Goal: Information Seeking & Learning: Check status

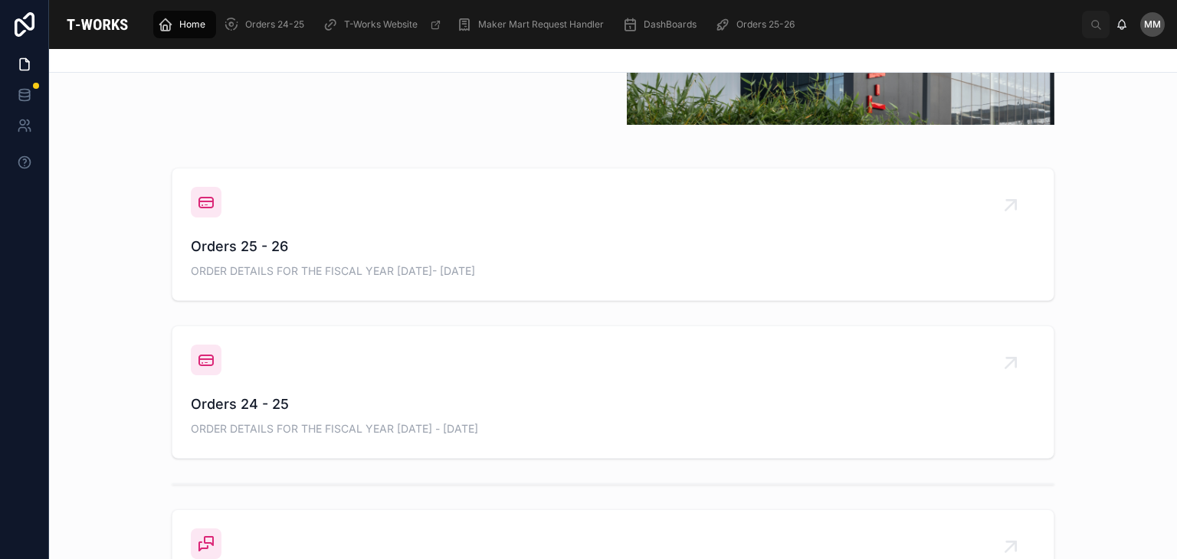
scroll to position [510, 0]
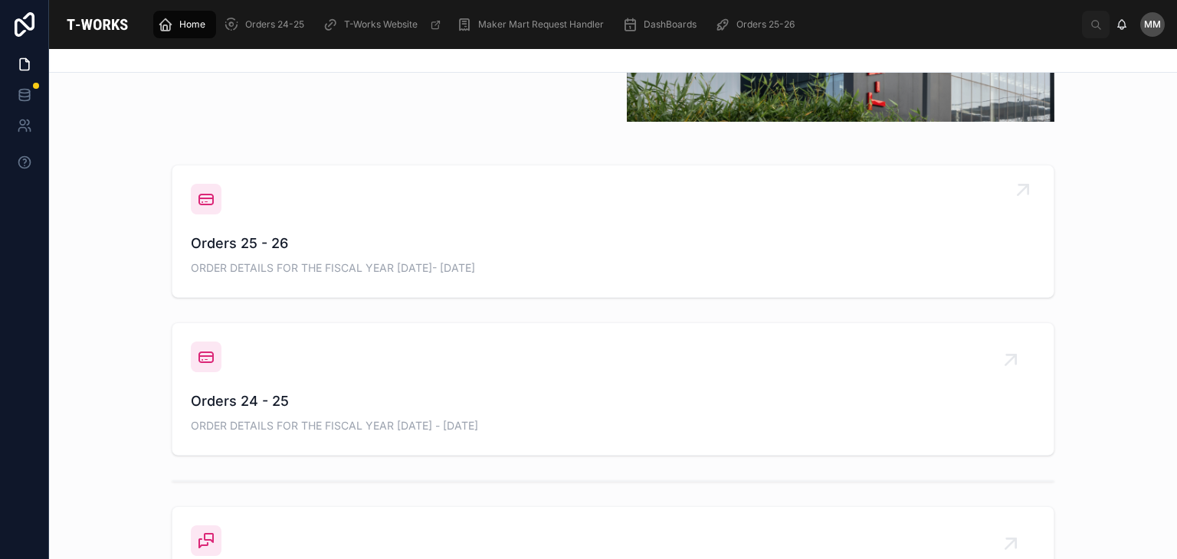
click at [211, 247] on span "Orders 25 - 26" at bounding box center [613, 243] width 844 height 21
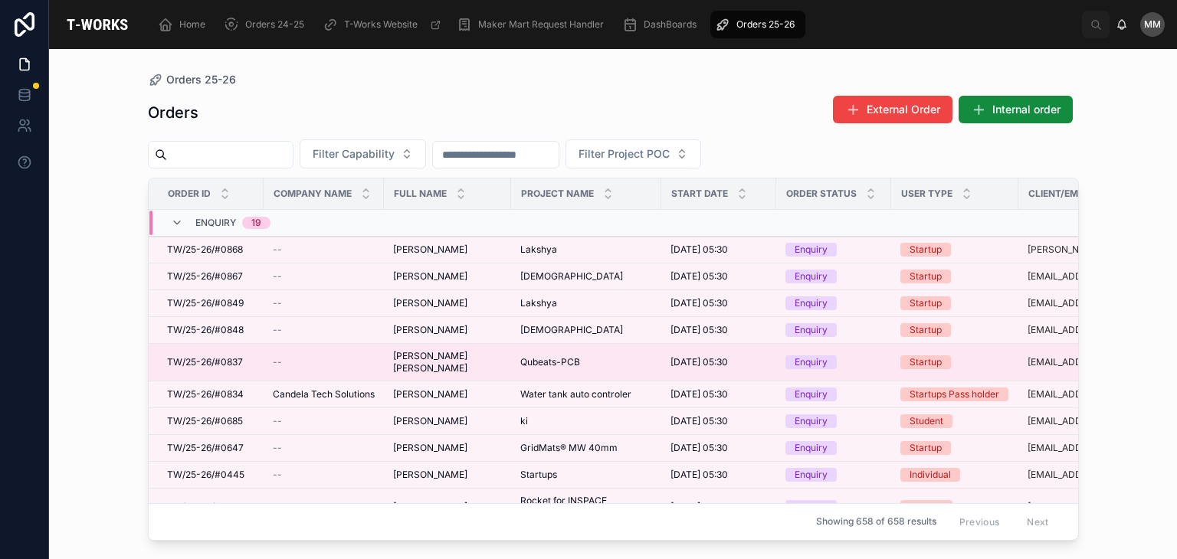
click at [460, 356] on span "[PERSON_NAME] [PERSON_NAME]" at bounding box center [447, 362] width 109 height 25
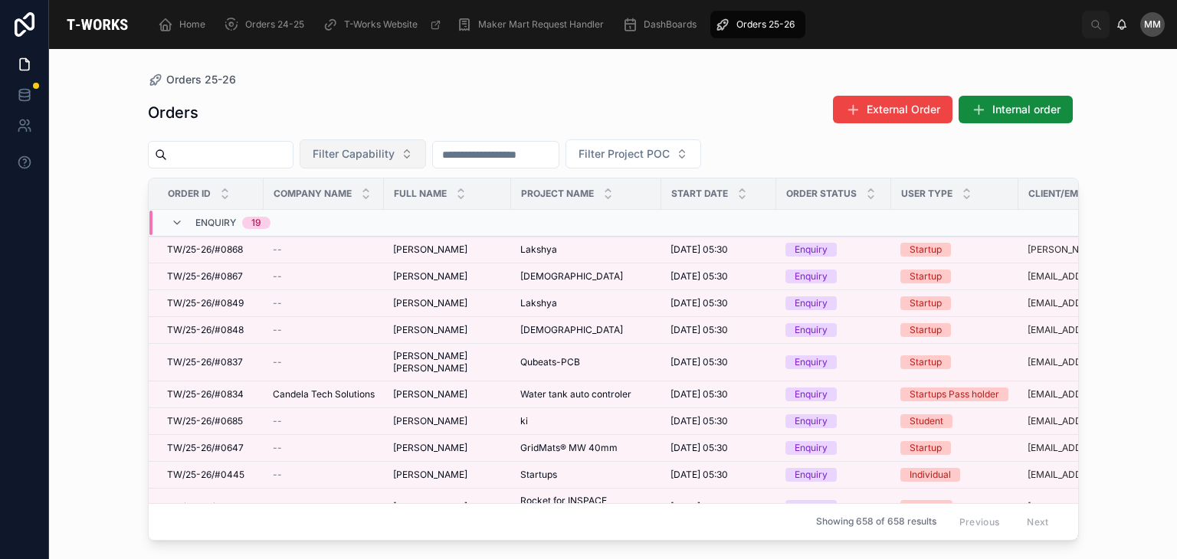
click at [395, 147] on span "Filter Capability" at bounding box center [354, 153] width 82 height 15
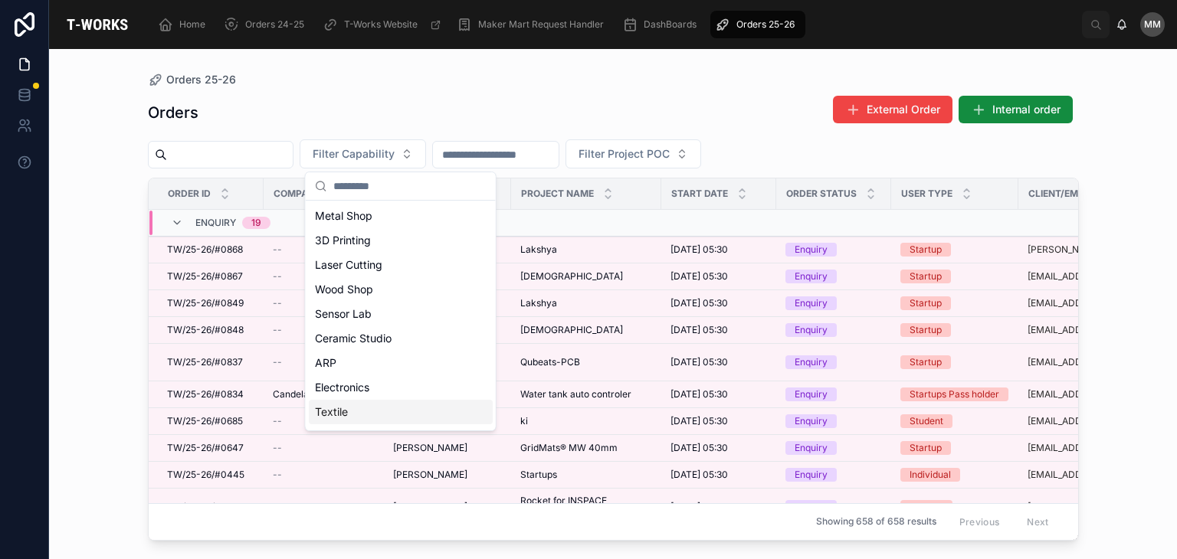
click at [349, 411] on div "Textile" at bounding box center [401, 412] width 184 height 25
click at [349, 400] on div "Electronics" at bounding box center [401, 387] width 184 height 25
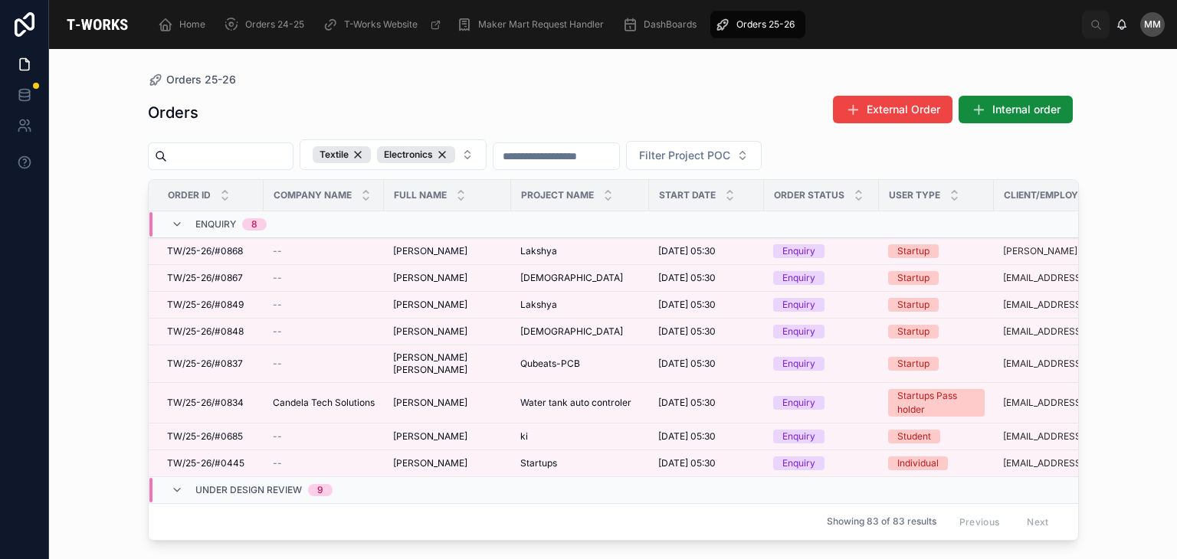
click at [327, 120] on div "Orders External Order Internal order" at bounding box center [613, 112] width 931 height 35
click at [455, 153] on div "Electronics" at bounding box center [416, 154] width 78 height 17
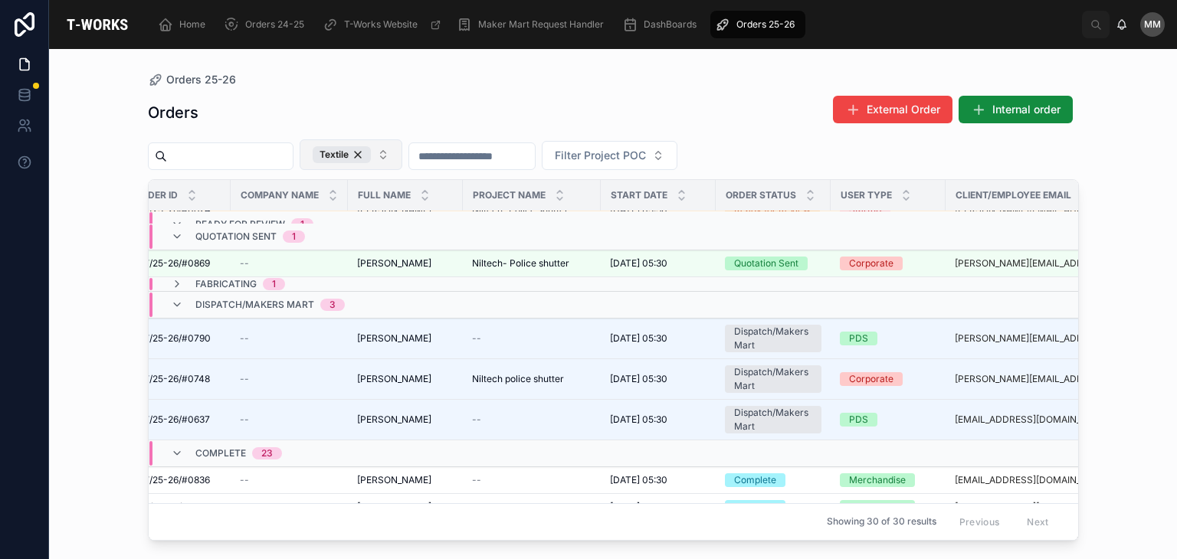
scroll to position [0, 33]
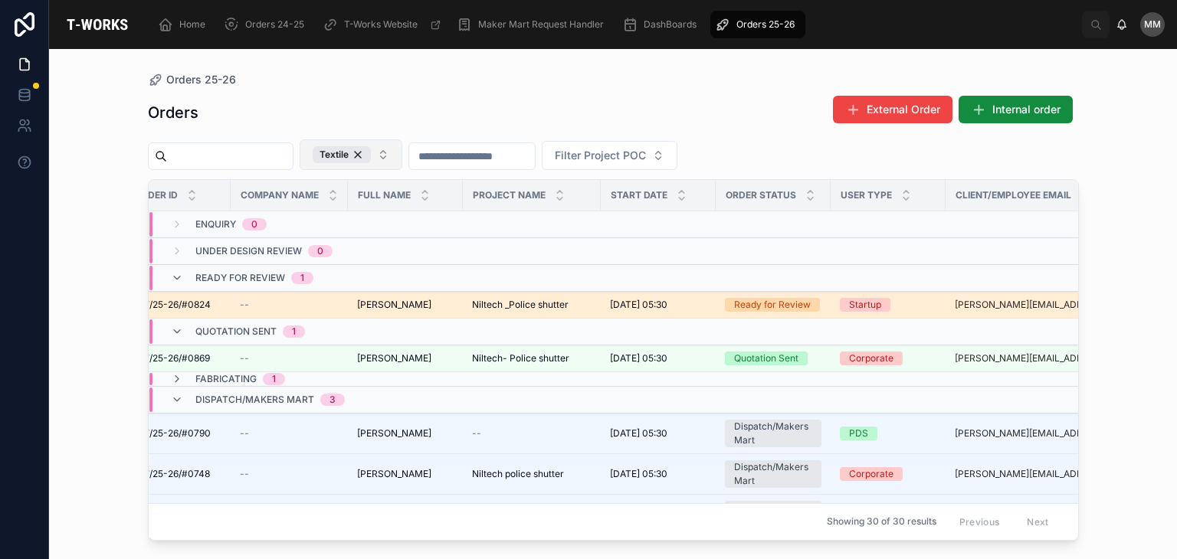
click at [304, 295] on td "--" at bounding box center [289, 305] width 117 height 27
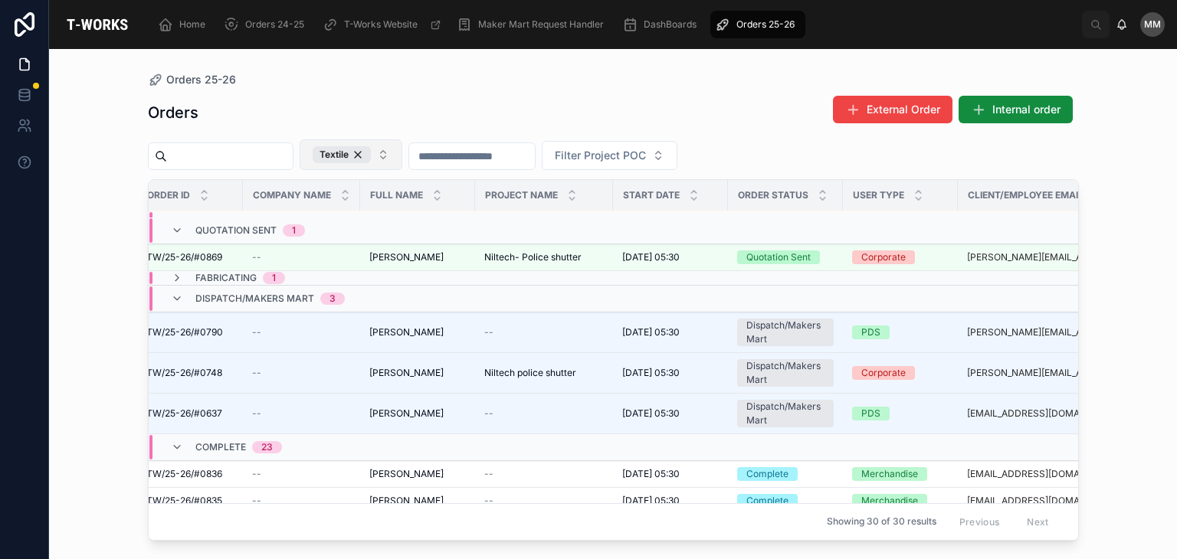
scroll to position [0, 21]
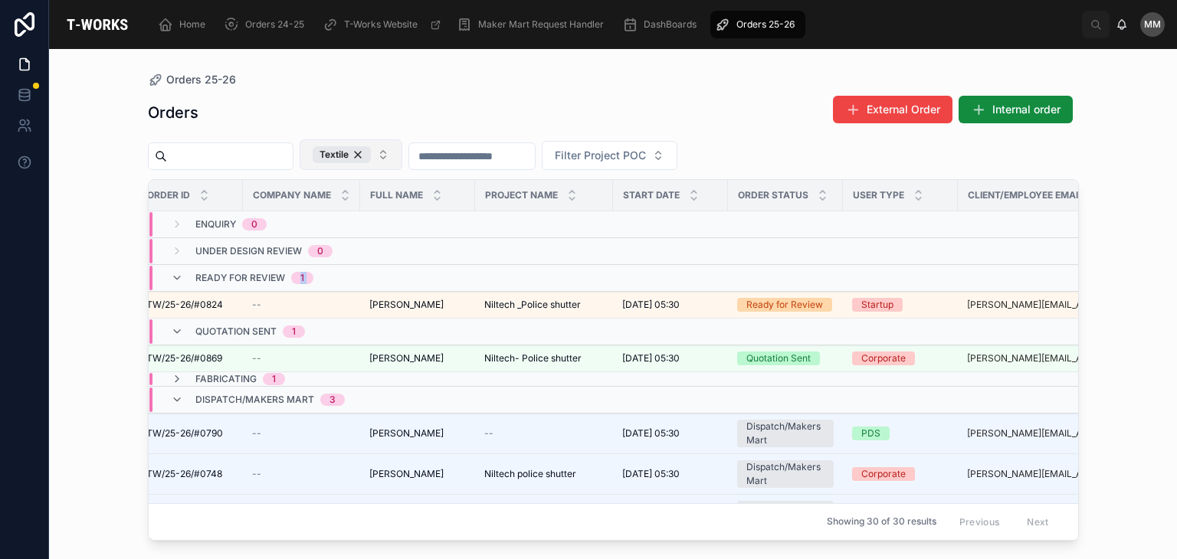
drag, startPoint x: 285, startPoint y: 273, endPoint x: 293, endPoint y: 330, distance: 58.1
click at [113, 103] on div "Orders 25-26 Orders External Order Internal order Textile Filter Project POC Or…" at bounding box center [613, 304] width 1128 height 510
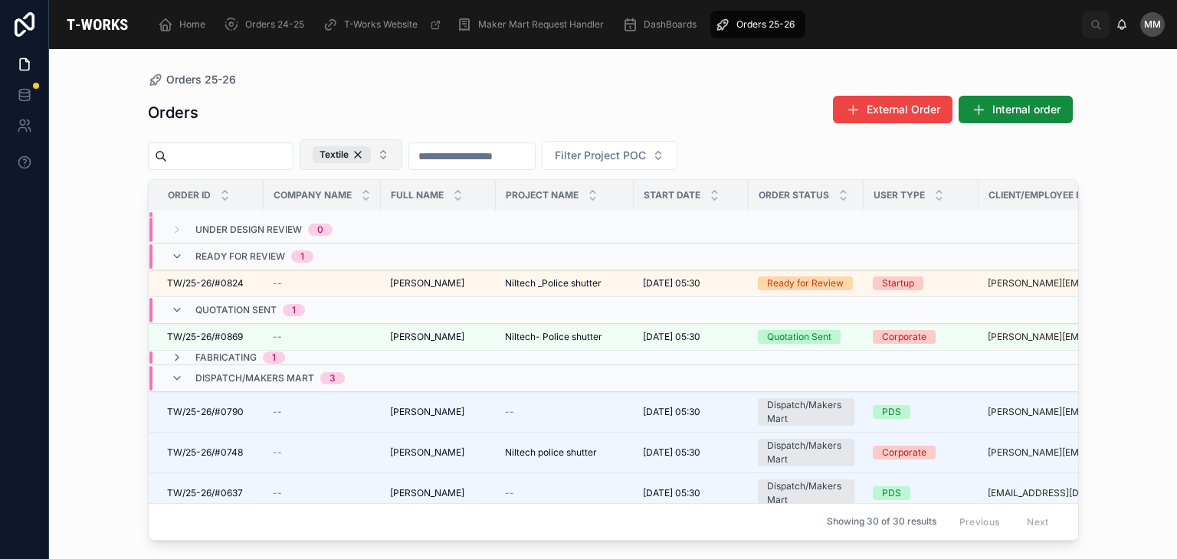
scroll to position [20, 0]
click at [228, 353] on span "Fabricating" at bounding box center [225, 359] width 61 height 12
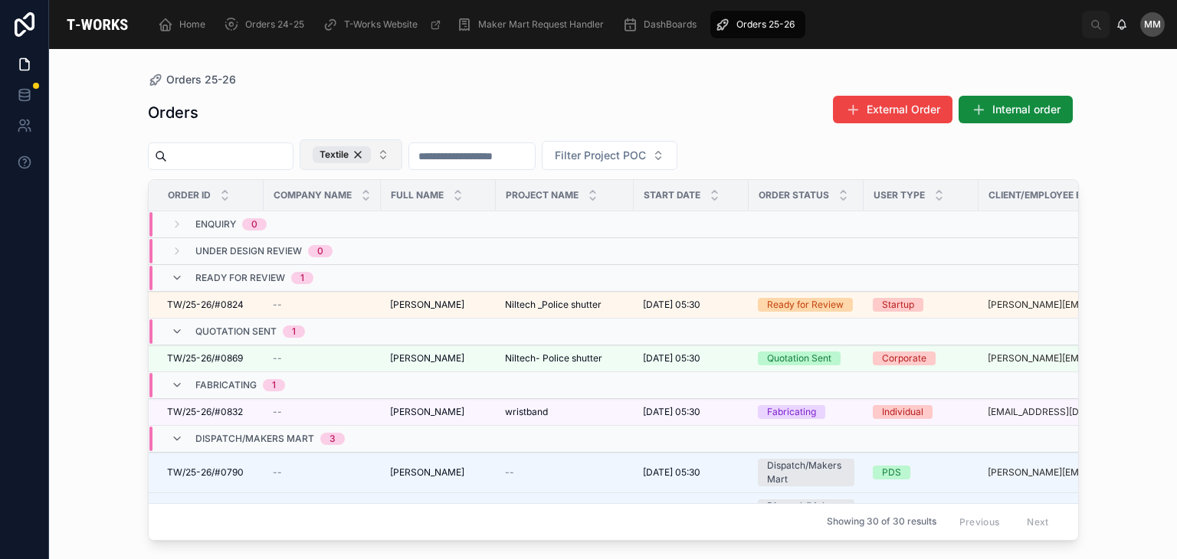
scroll to position [2, 0]
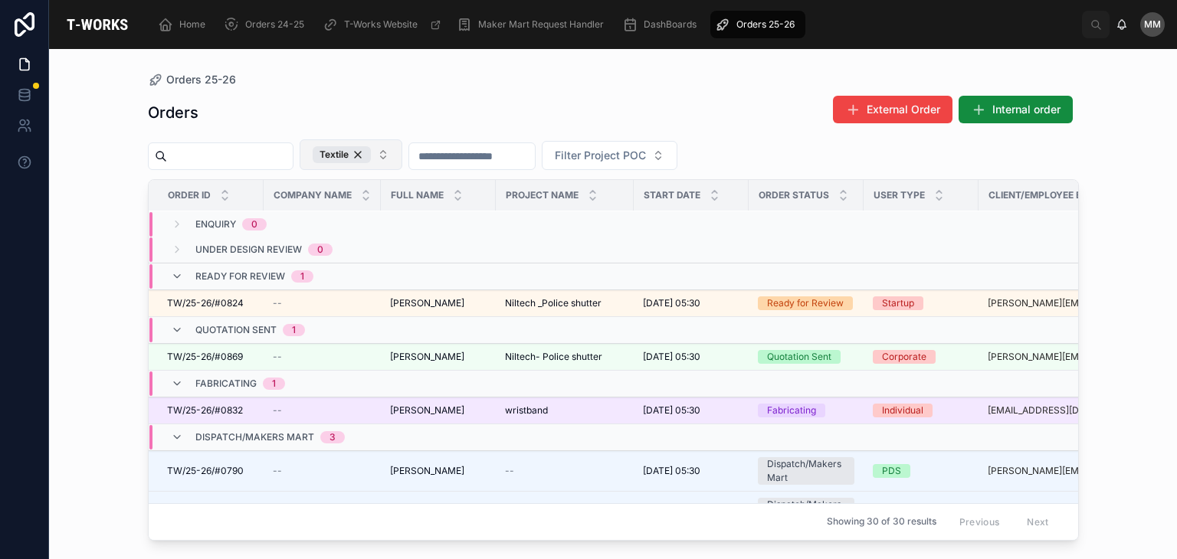
click at [575, 420] on td "wristband wristband" at bounding box center [565, 411] width 138 height 27
click at [493, 404] on td "[PERSON_NAME] [PERSON_NAME]" at bounding box center [438, 411] width 115 height 27
click at [232, 412] on span "TW/25-26/#0832" at bounding box center [205, 411] width 76 height 12
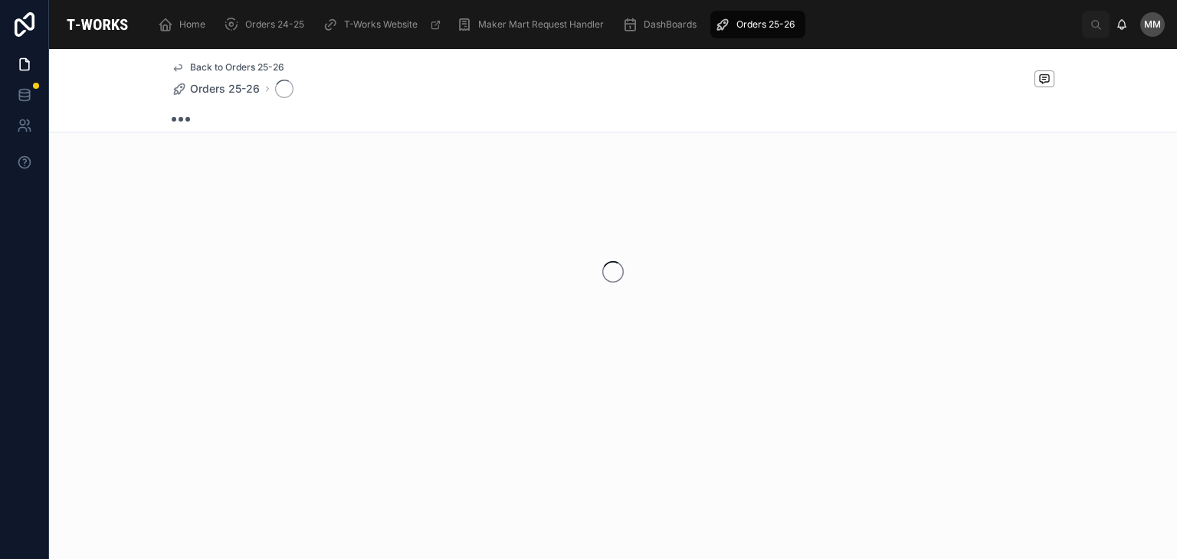
click at [232, 412] on div "Back to Orders 25-26 Orders 25-26" at bounding box center [613, 270] width 1128 height 442
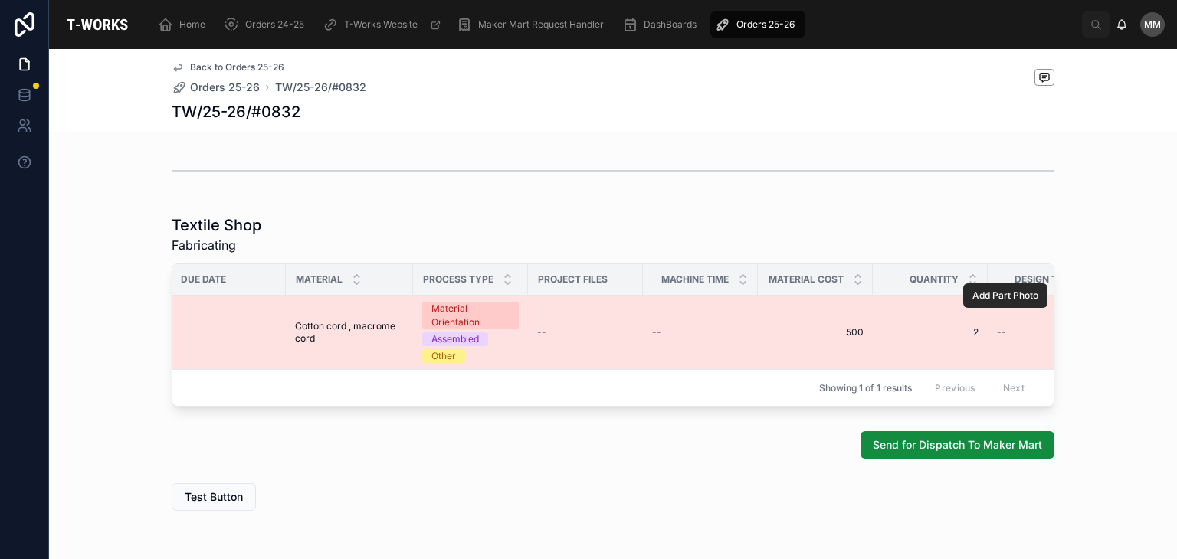
scroll to position [0, 847]
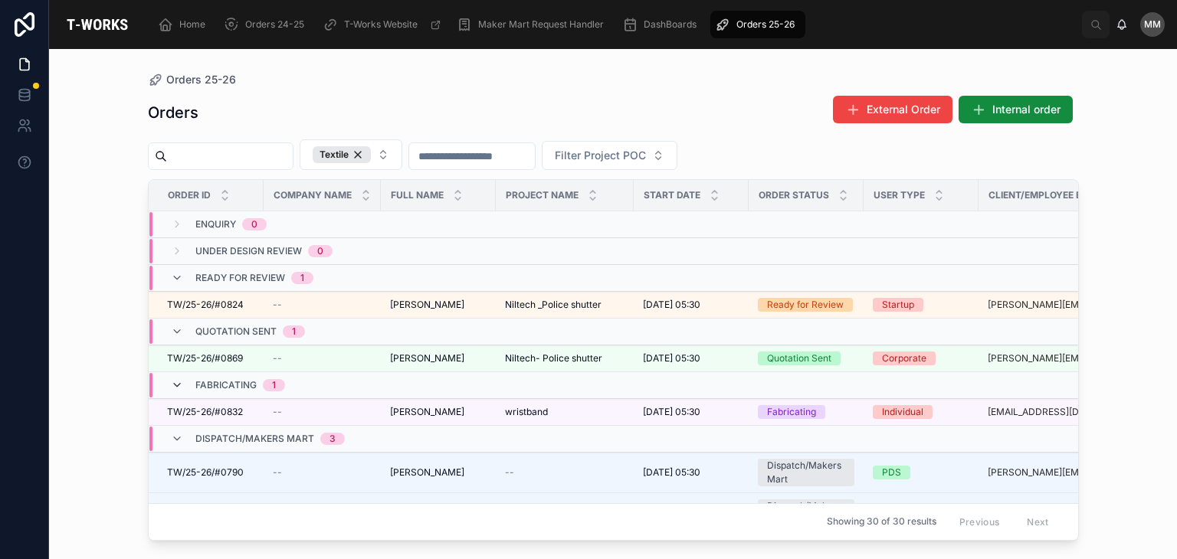
click at [182, 389] on icon at bounding box center [177, 385] width 12 height 12
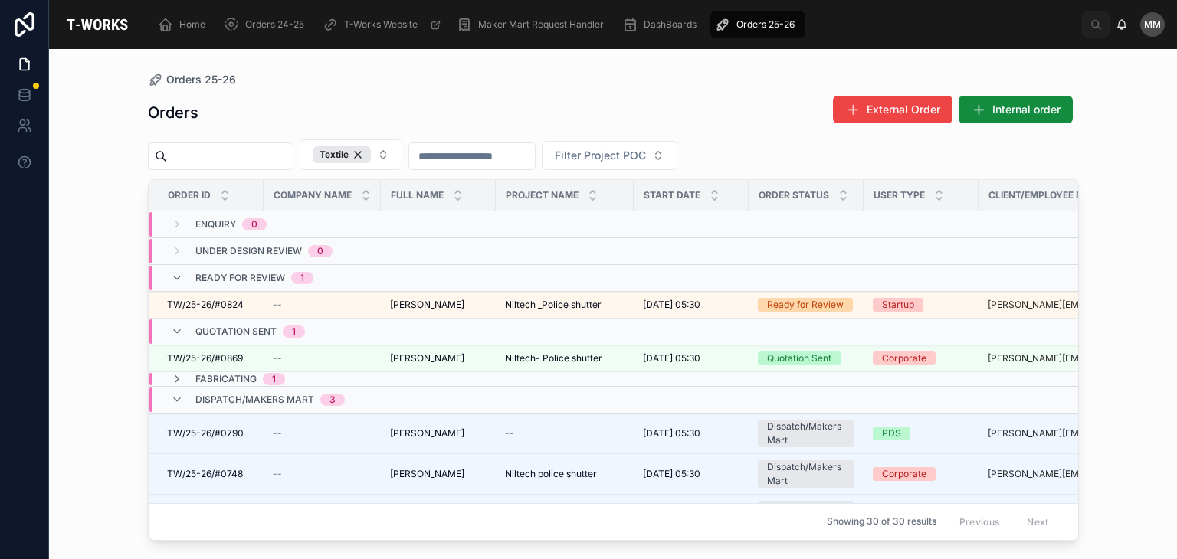
click at [176, 338] on div "Quotation Sent 1" at bounding box center [238, 332] width 134 height 25
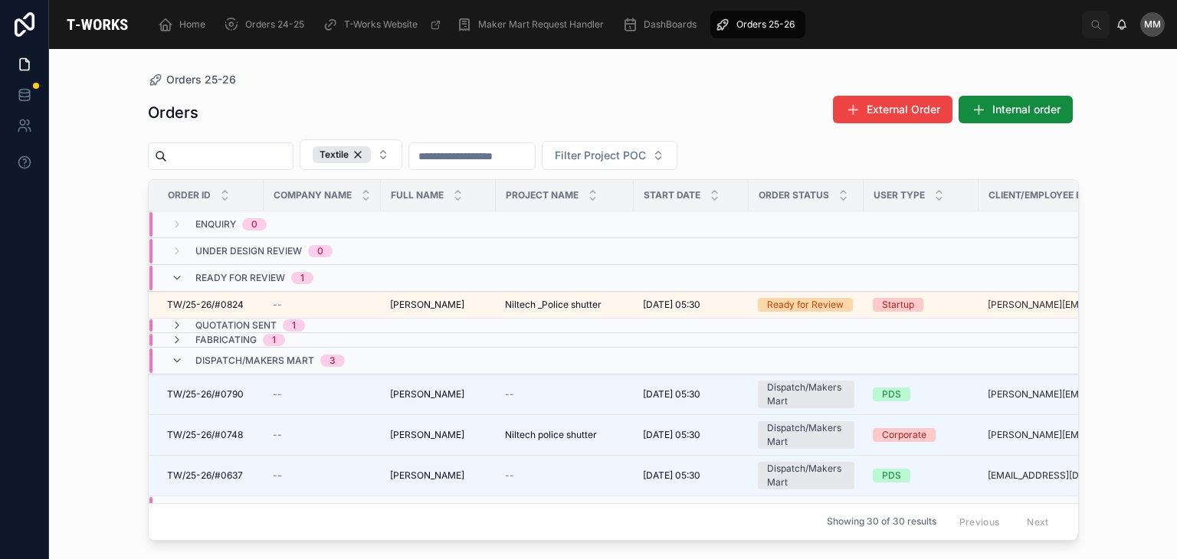
click at [191, 281] on div "Ready for Review 1" at bounding box center [242, 278] width 143 height 25
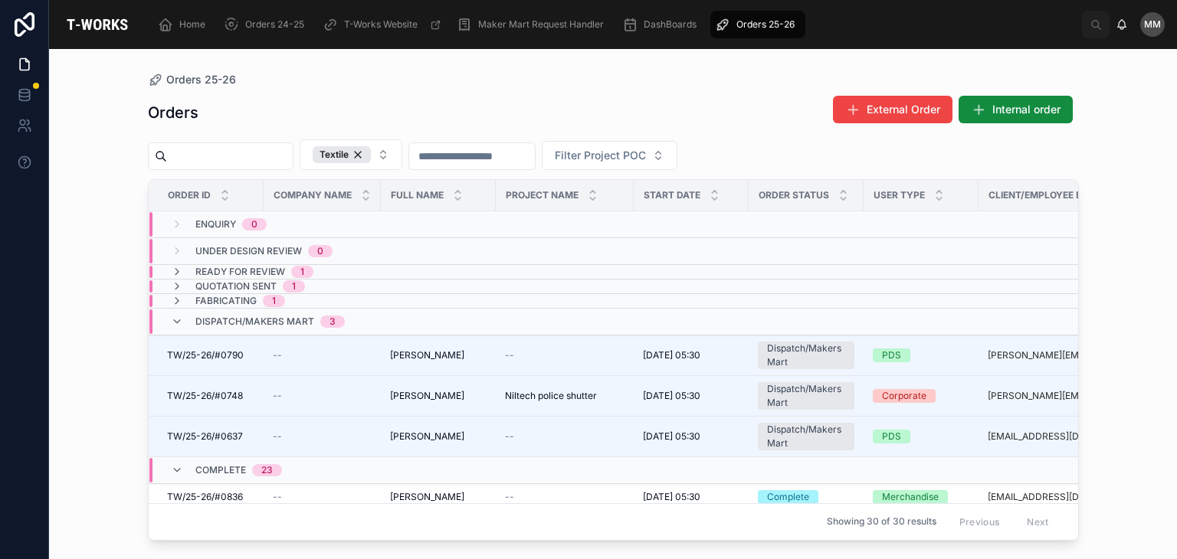
click at [184, 323] on div "Dispatch/Makers Mart 3" at bounding box center [258, 322] width 174 height 25
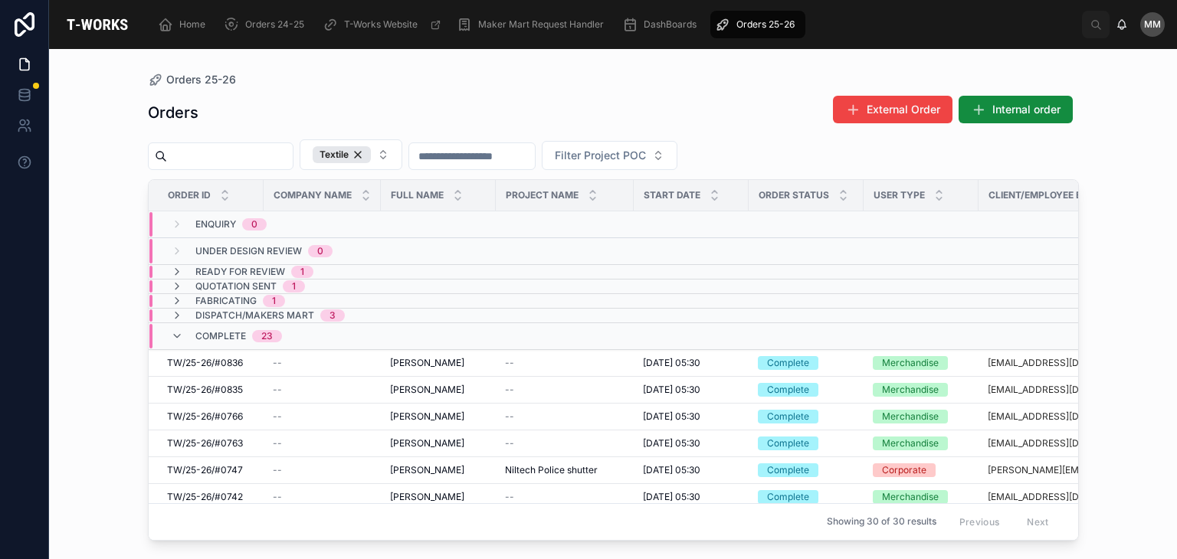
click at [184, 324] on div "Complete 23" at bounding box center [226, 336] width 111 height 25
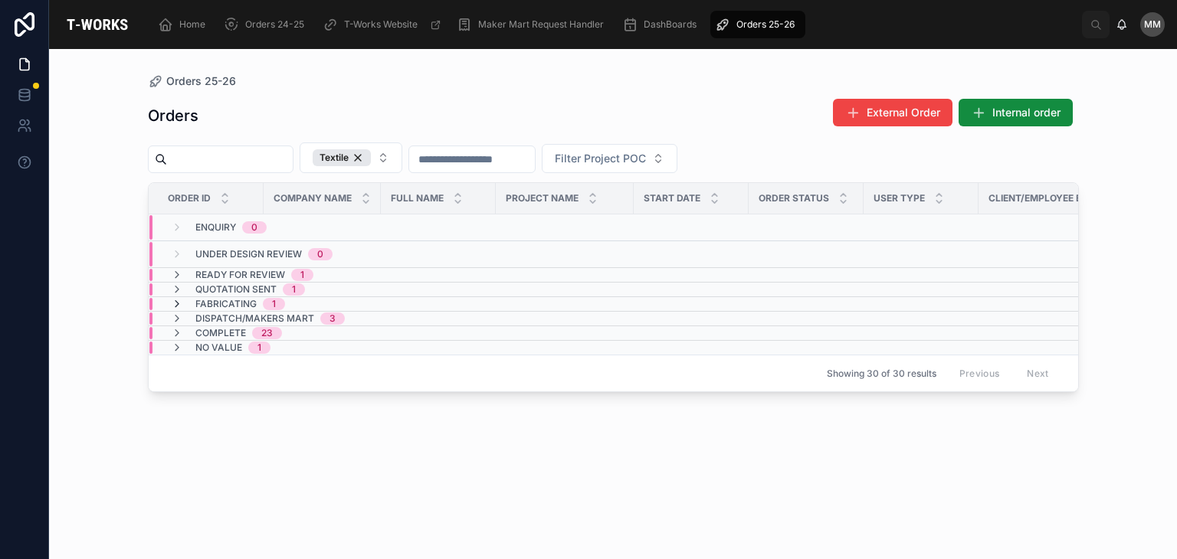
click at [180, 301] on icon at bounding box center [177, 304] width 12 height 12
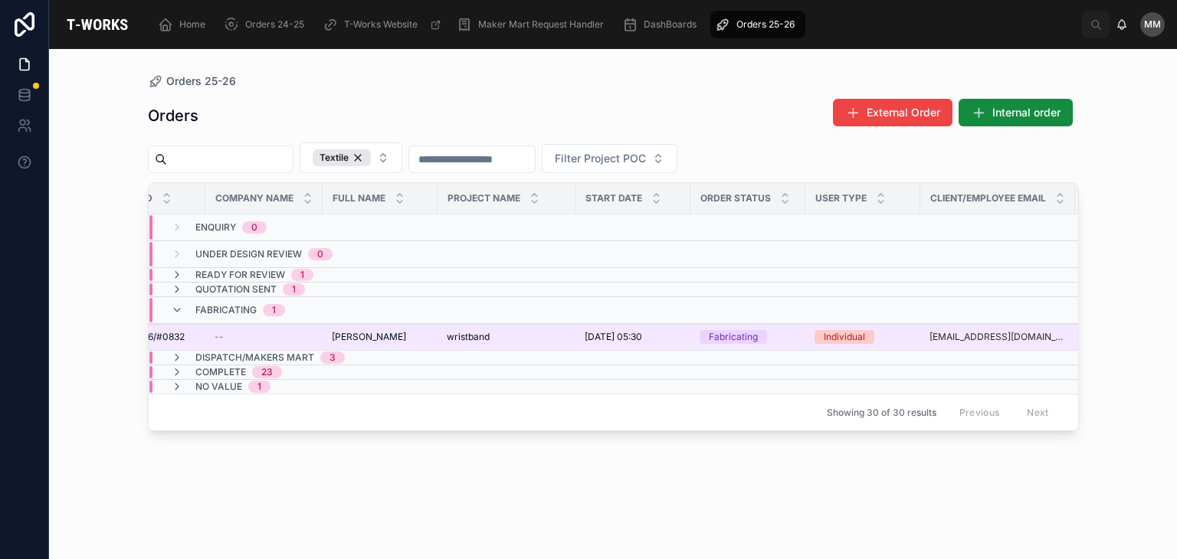
scroll to position [0, 57]
click at [176, 336] on span "TW/25-26/#0832" at bounding box center [148, 337] width 76 height 12
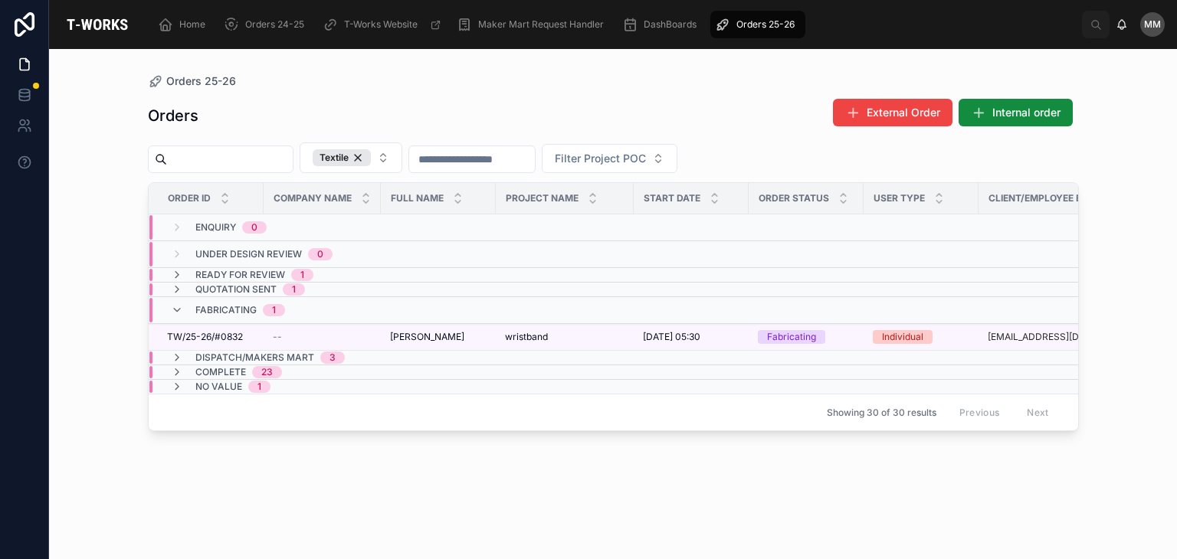
click at [241, 307] on span "Fabricating" at bounding box center [225, 310] width 61 height 12
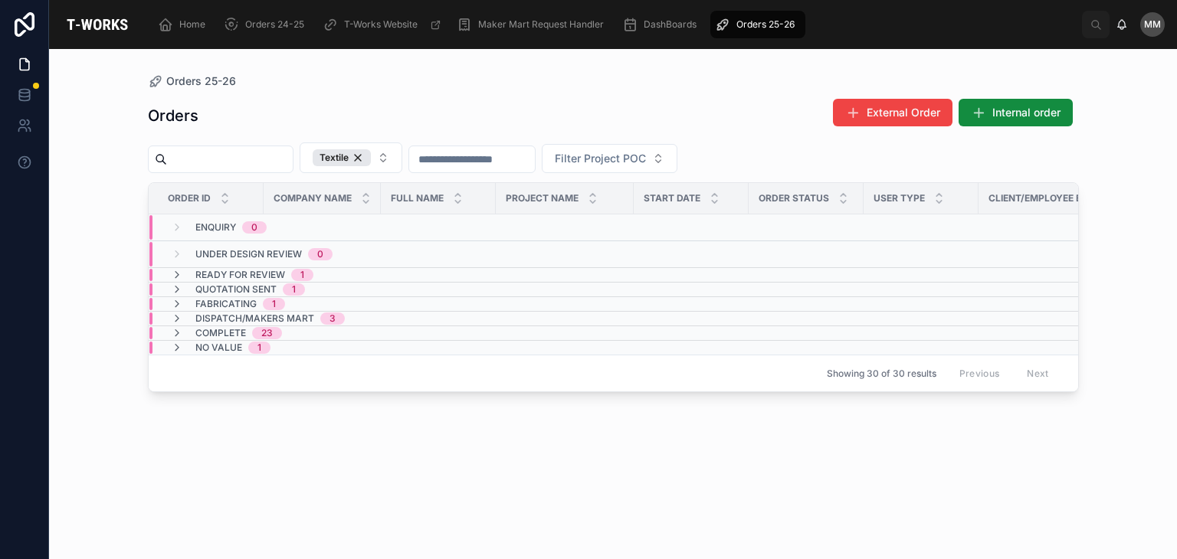
click at [241, 307] on span "Fabricating" at bounding box center [225, 304] width 61 height 12
